Goal: Complete application form

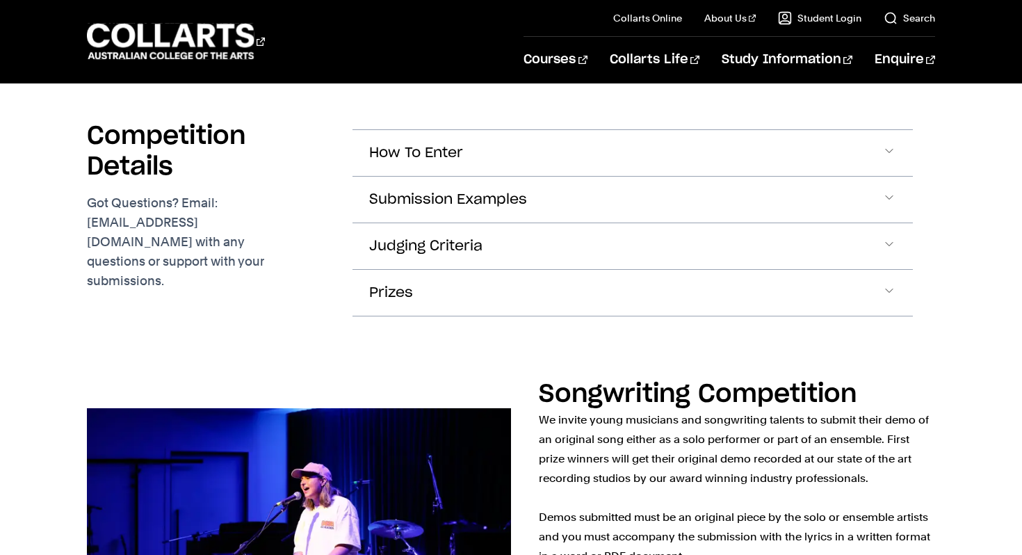
scroll to position [2080, 0]
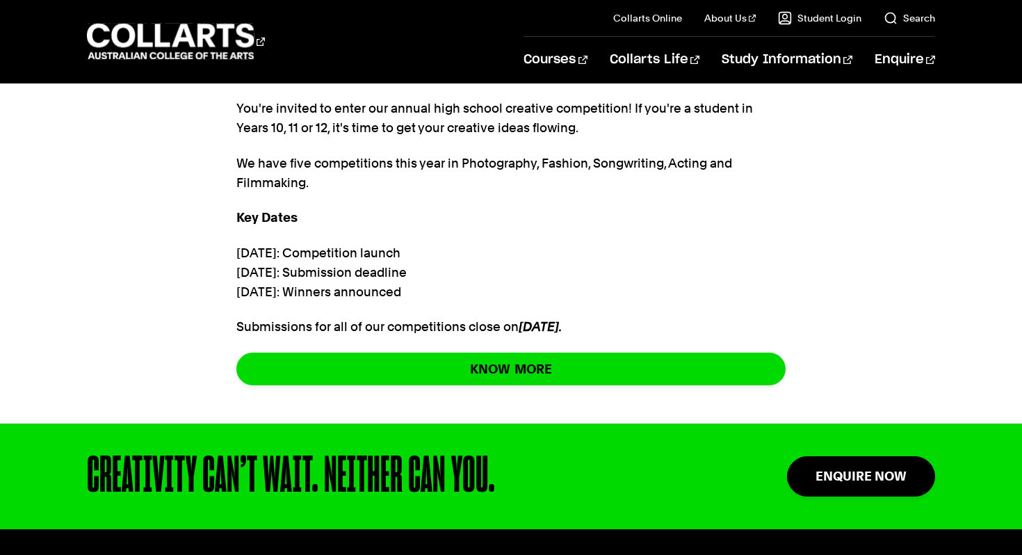
scroll to position [719, 0]
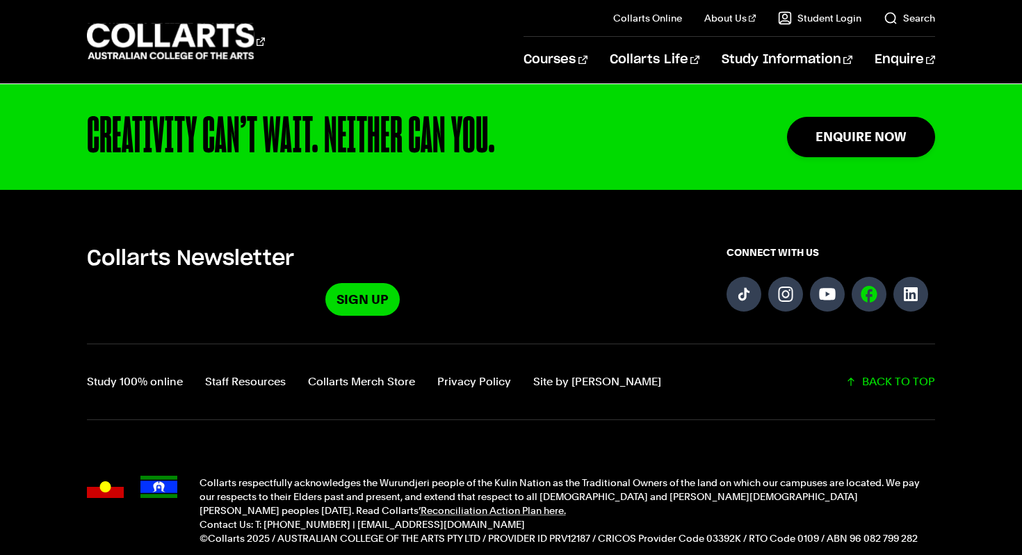
scroll to position [1068, 0]
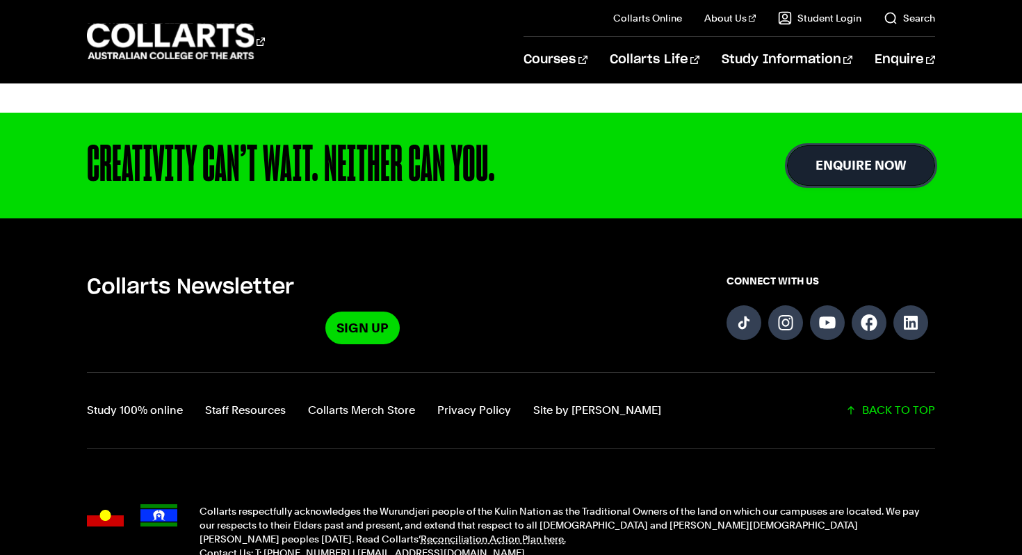
click at [850, 170] on link "Enquire Now" at bounding box center [861, 165] width 148 height 40
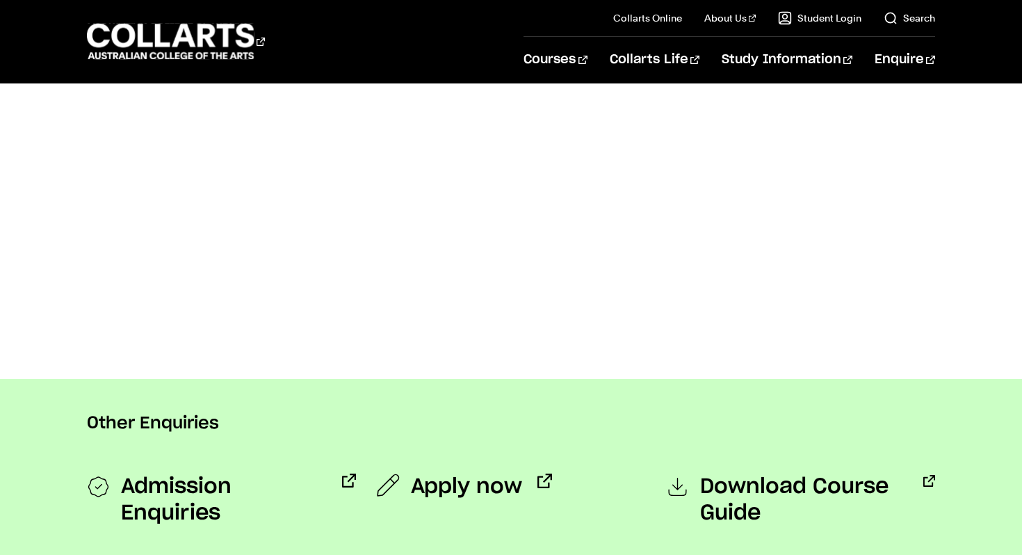
scroll to position [1069, 0]
